Goal: Task Accomplishment & Management: Manage account settings

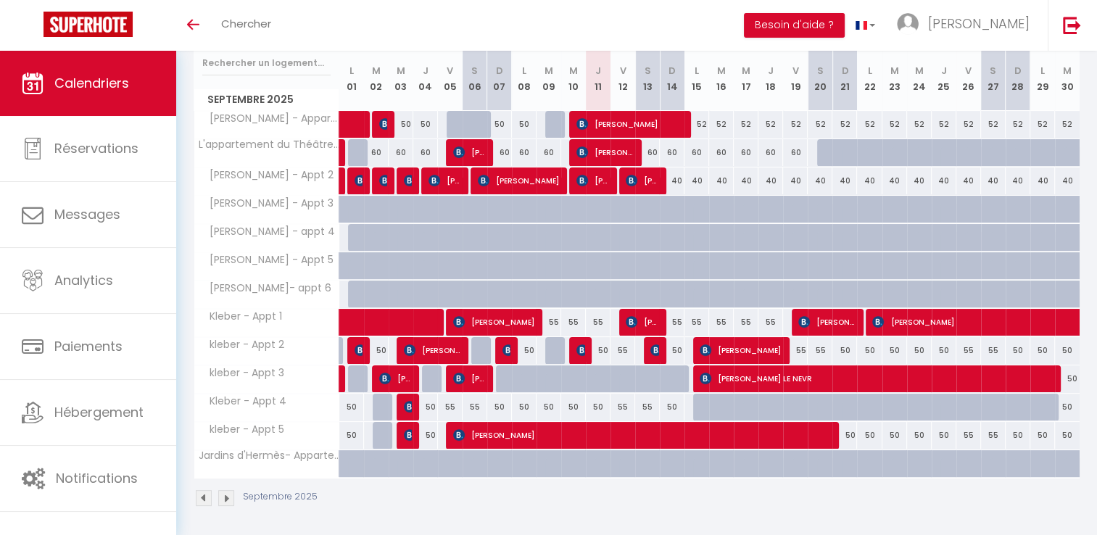
scroll to position [191, 0]
click at [702, 126] on div "52" at bounding box center [697, 124] width 25 height 27
type input "52"
type input "Lun 15 Septembre 2025"
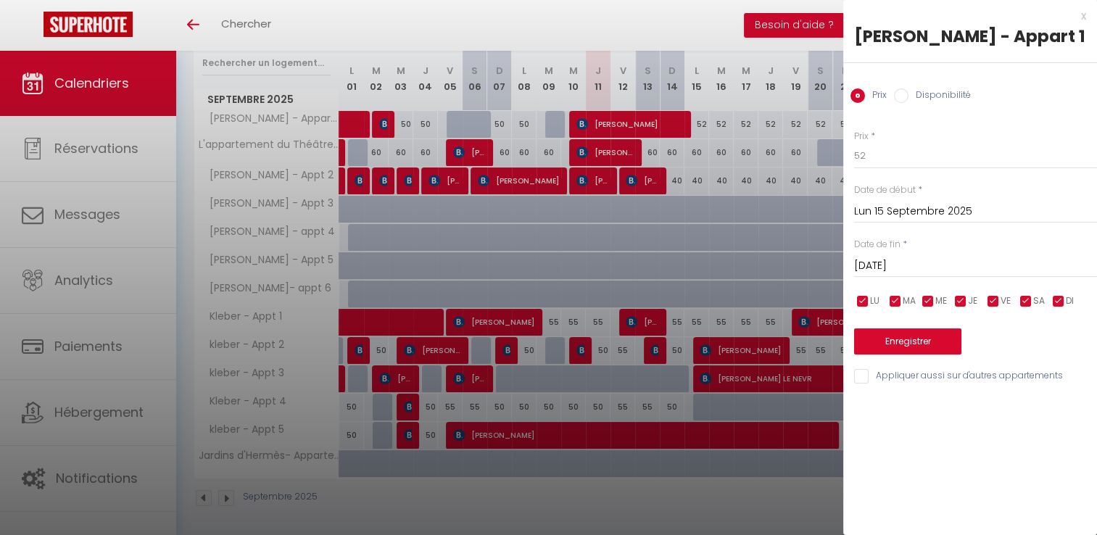
click at [883, 262] on input "[DATE]" at bounding box center [975, 266] width 243 height 19
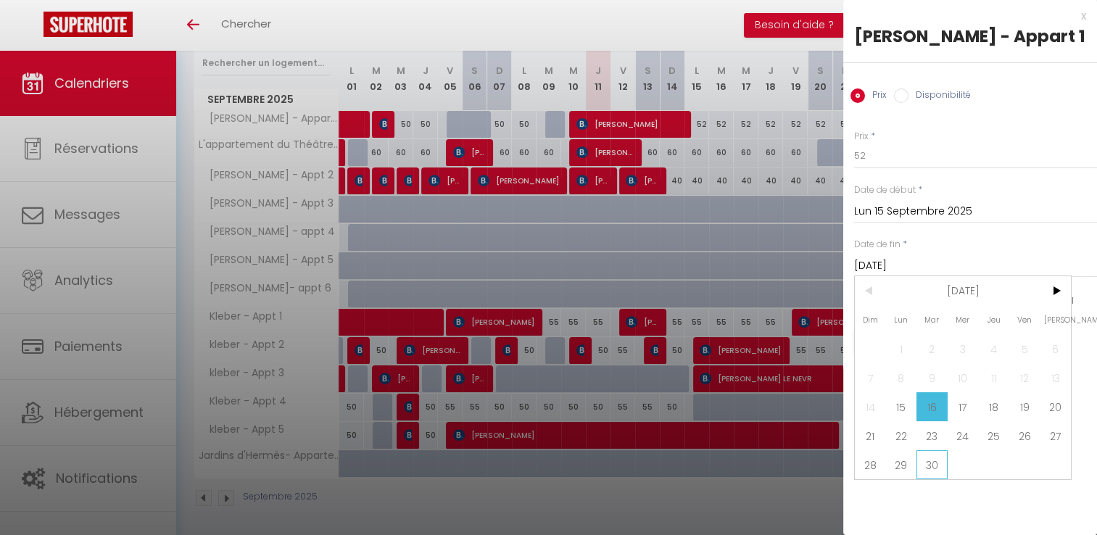
click at [926, 469] on span "30" at bounding box center [932, 464] width 31 height 29
type input "[DATE]"
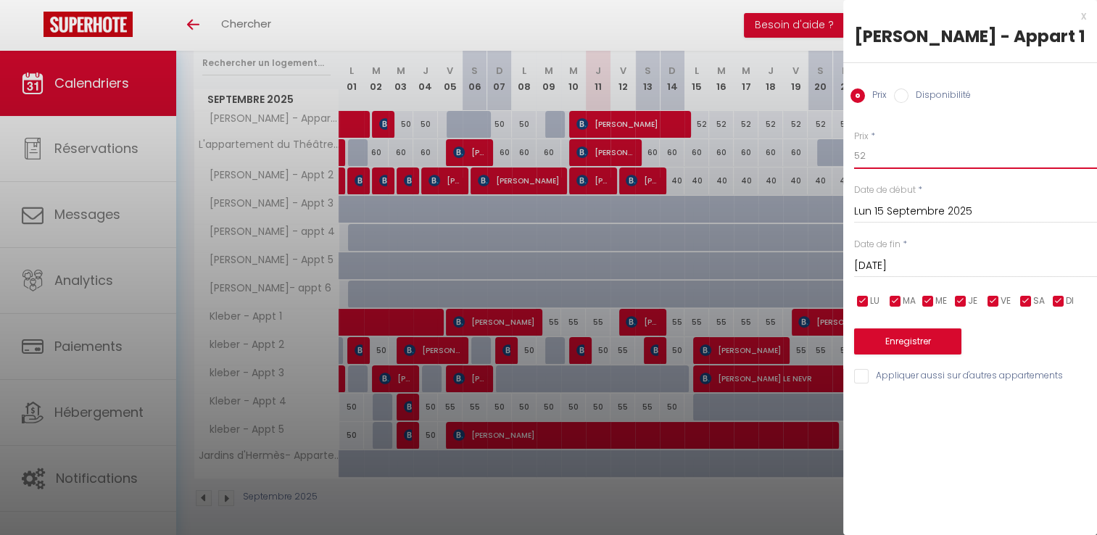
click at [901, 152] on input "52" at bounding box center [975, 156] width 243 height 26
type input "50"
click at [872, 343] on button "Enregistrer" at bounding box center [907, 342] width 107 height 26
